Goal: Task Accomplishment & Management: Manage account settings

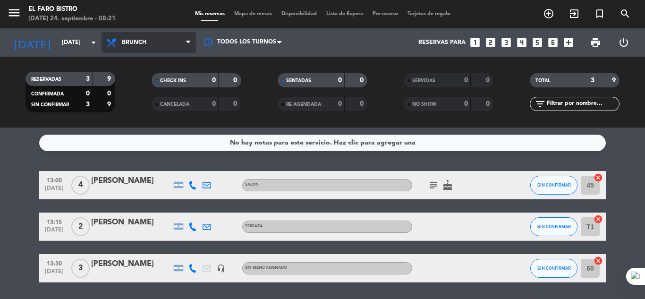
click at [117, 36] on span "Brunch" at bounding box center [149, 42] width 94 height 21
click at [134, 81] on div "menu El Faro Bistro [DATE] 24. septiembre - 08:21 Mis reservas Mapa de mesas Di…" at bounding box center [322, 64] width 645 height 128
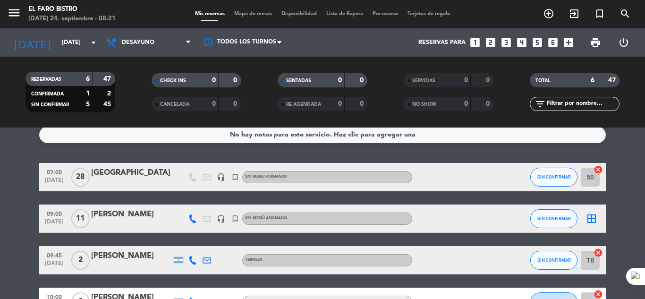
scroll to position [0, 0]
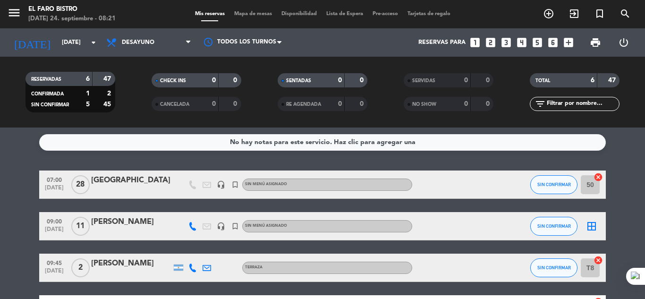
click at [220, 230] on div "headset_mic" at bounding box center [221, 226] width 14 height 28
click at [220, 228] on icon "headset_mic" at bounding box center [221, 226] width 9 height 9
click at [220, 186] on icon "headset_mic" at bounding box center [221, 184] width 9 height 9
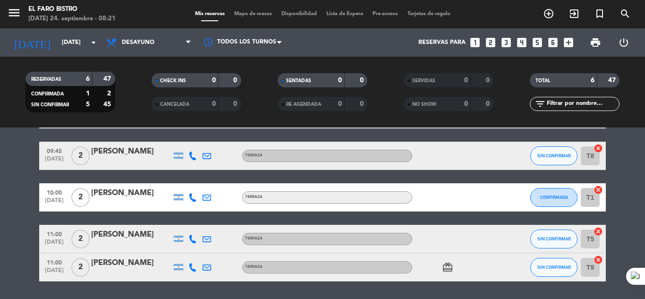
scroll to position [142, 0]
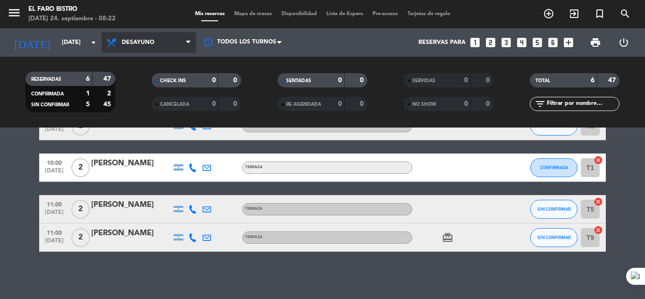
click at [162, 38] on span "Desayuno" at bounding box center [149, 42] width 94 height 21
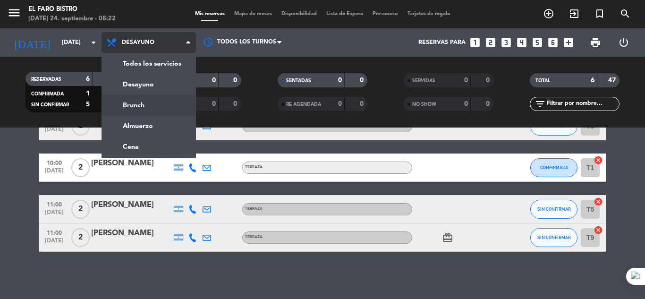
click at [134, 107] on div "menu El Faro Bistro [DATE] 24. septiembre - 08:22 Mis reservas Mapa de mesas Di…" at bounding box center [322, 64] width 645 height 128
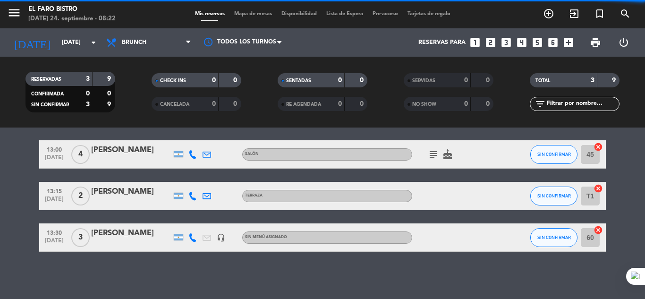
scroll to position [31, 0]
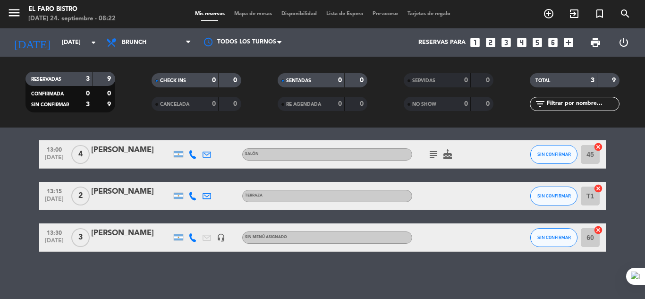
click at [217, 237] on icon "headset_mic" at bounding box center [221, 237] width 9 height 9
click at [217, 189] on div at bounding box center [221, 196] width 14 height 28
click at [140, 44] on span "Brunch" at bounding box center [134, 42] width 25 height 7
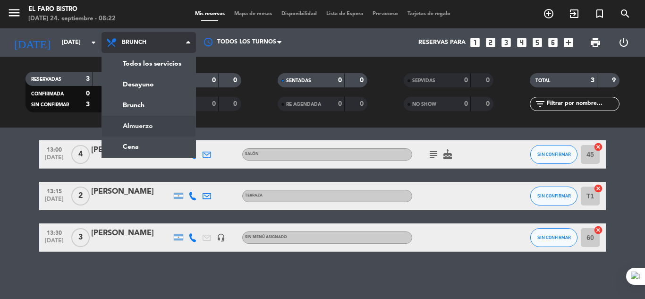
click at [138, 121] on div "menu El Faro Bistro [DATE] 24. septiembre - 08:22 Mis reservas Mapa de mesas Di…" at bounding box center [322, 64] width 645 height 128
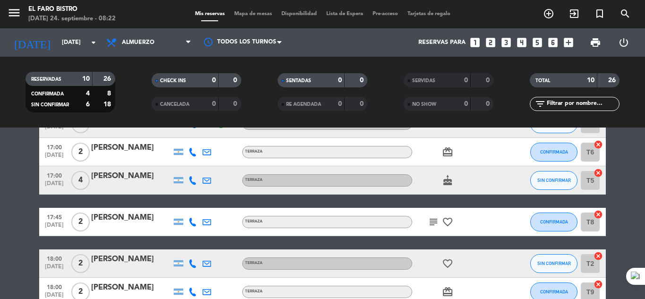
scroll to position [78, 0]
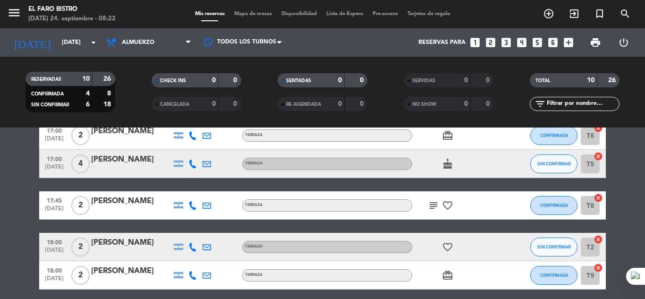
click at [431, 205] on icon "subject" at bounding box center [433, 205] width 11 height 11
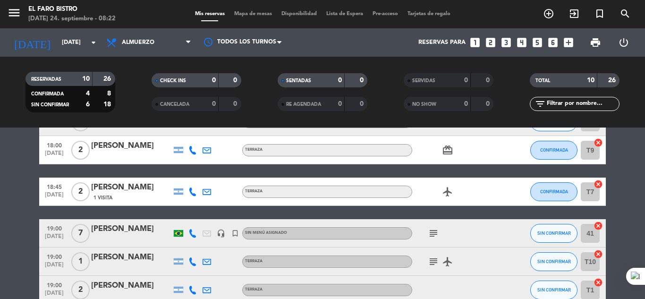
scroll to position [220, 0]
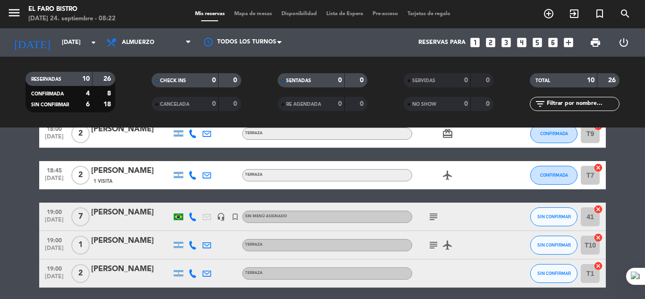
click at [432, 214] on icon "subject" at bounding box center [433, 216] width 11 height 11
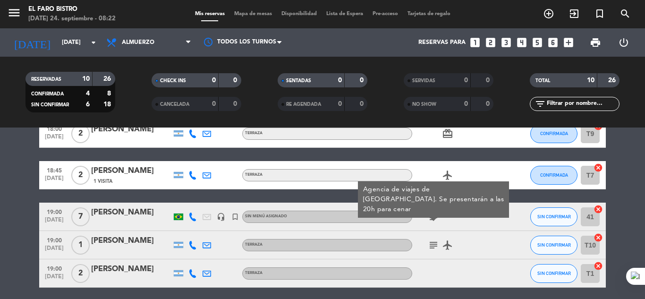
click at [220, 213] on icon "headset_mic" at bounding box center [221, 217] width 9 height 9
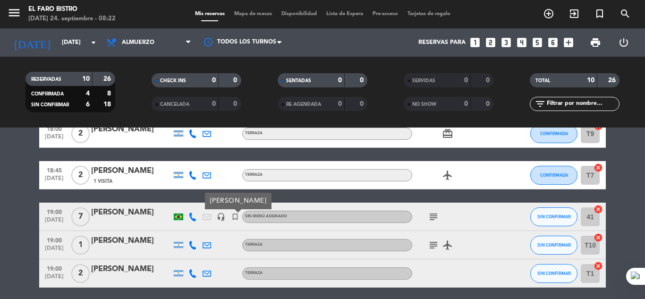
click at [238, 219] on icon "turned_in_not" at bounding box center [235, 217] width 9 height 9
click at [433, 241] on icon "subject" at bounding box center [433, 244] width 11 height 11
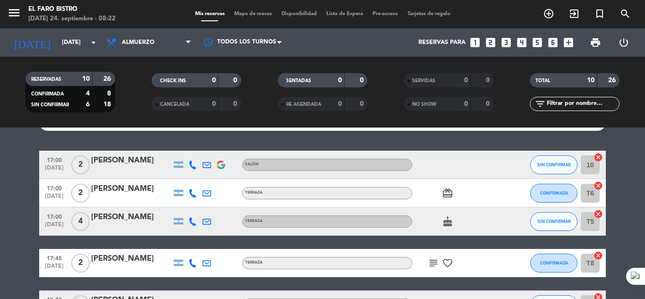
scroll to position [19, 0]
